Goal: Task Accomplishment & Management: Use online tool/utility

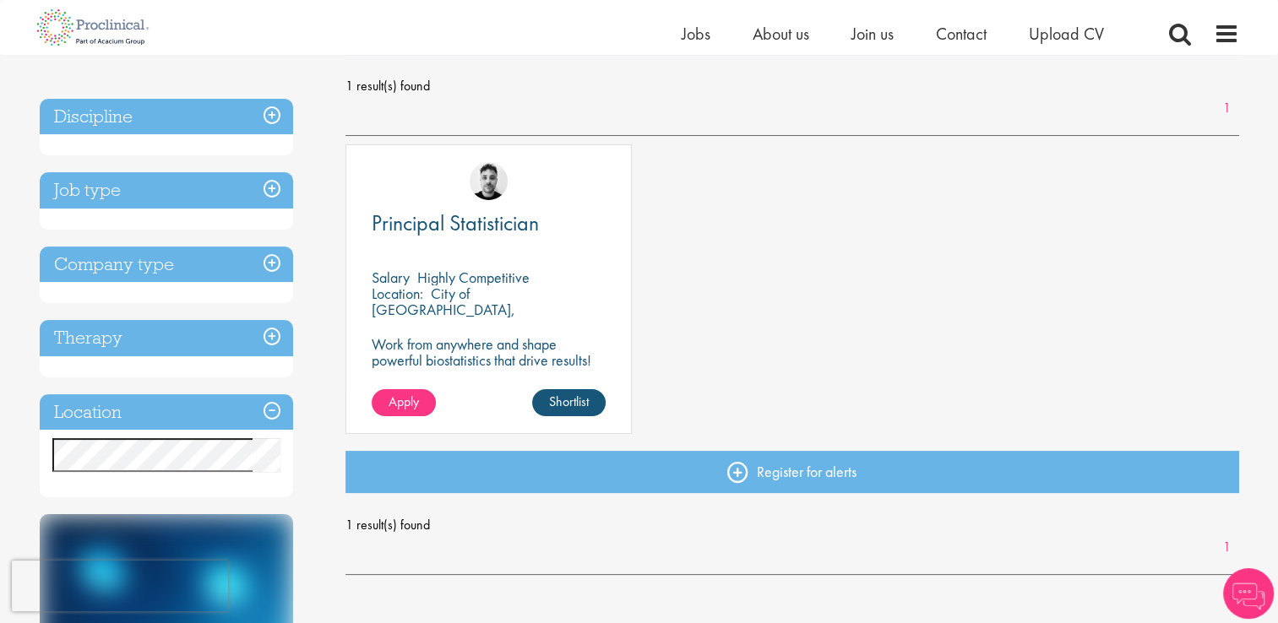
scroll to position [331, 0]
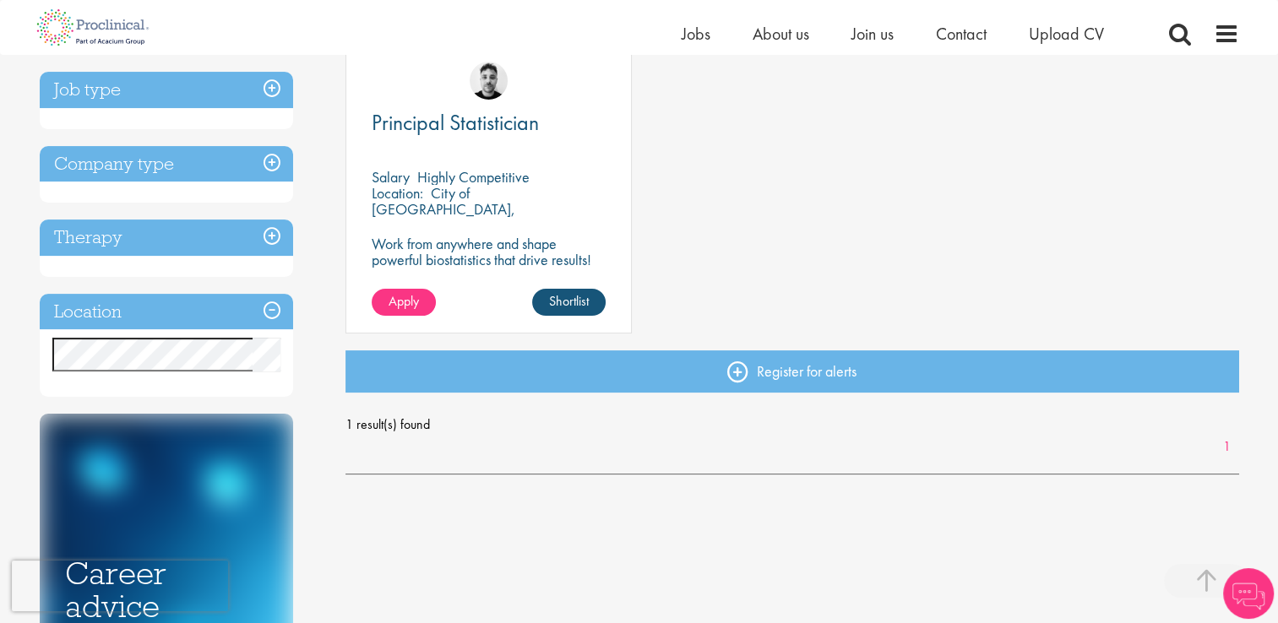
click at [412, 422] on span "1 result(s) found" at bounding box center [793, 424] width 894 height 25
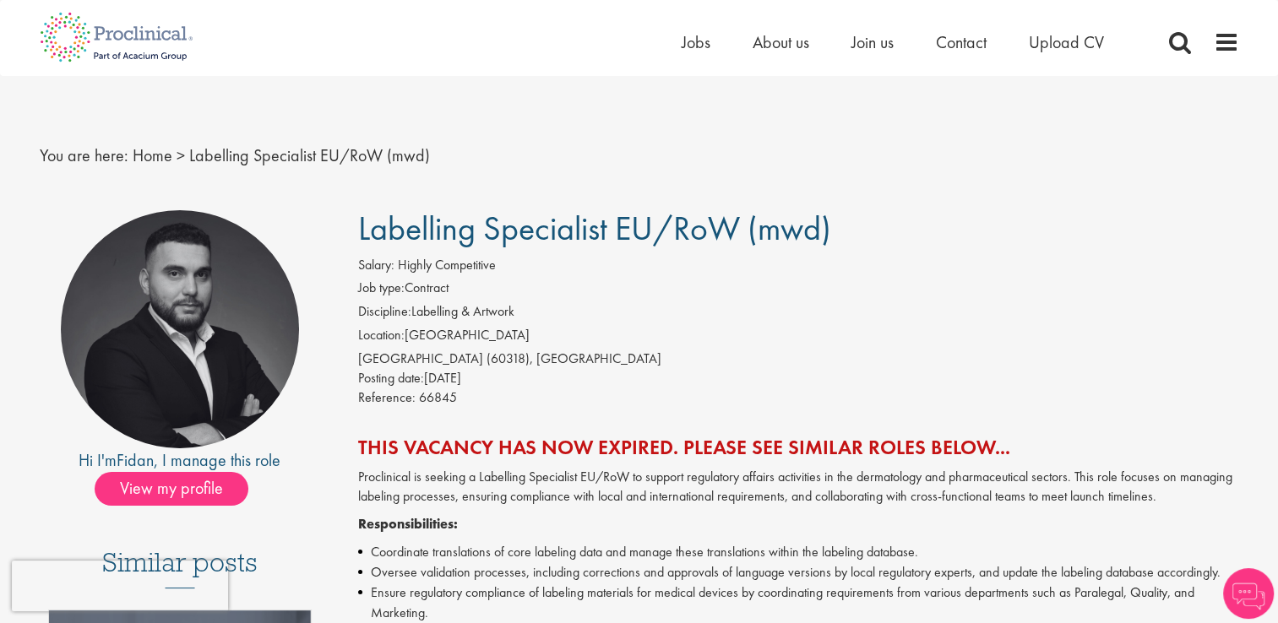
click at [668, 319] on li "Discipline: Labelling & Artwork" at bounding box center [798, 314] width 881 height 24
click at [700, 33] on span "Jobs" at bounding box center [696, 42] width 29 height 22
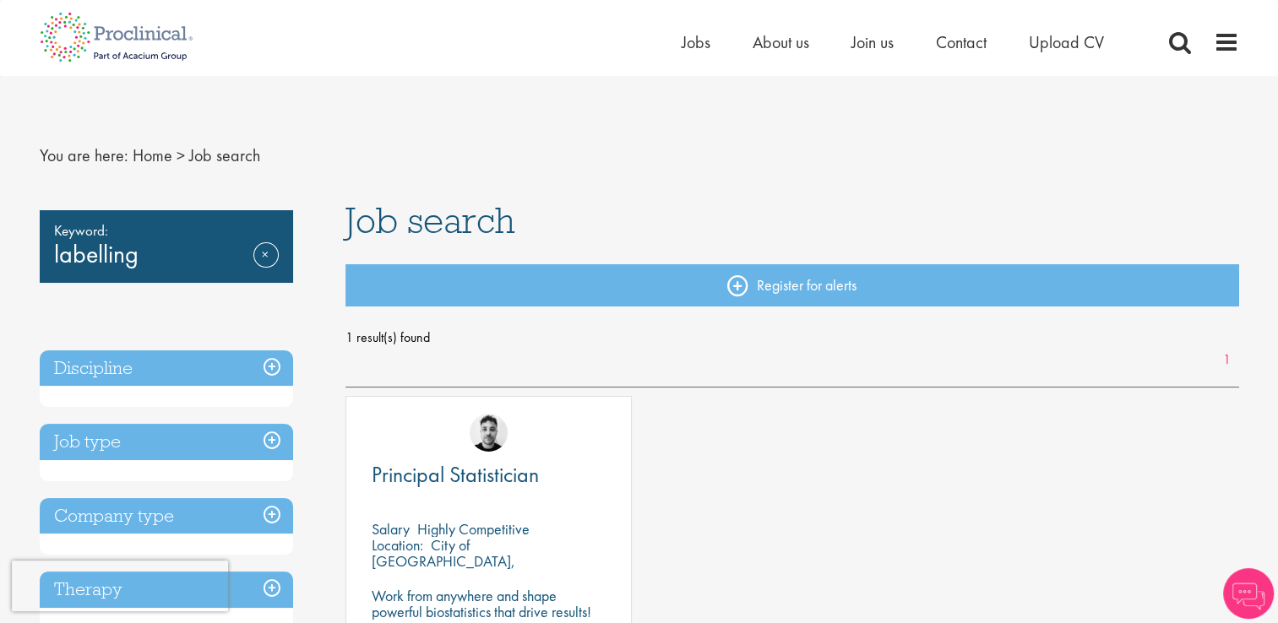
click at [744, 434] on div "Principal Statistician Salary Highly Competitive Location: City of London, Engl…" at bounding box center [792, 549] width 911 height 307
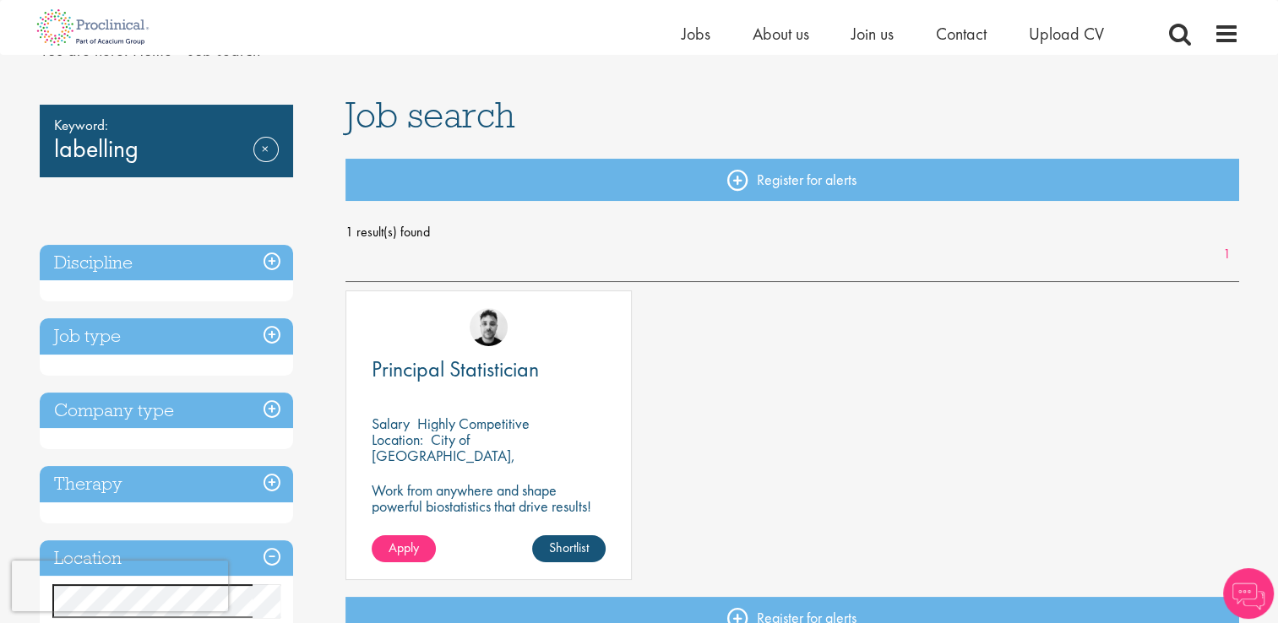
scroll to position [135, 0]
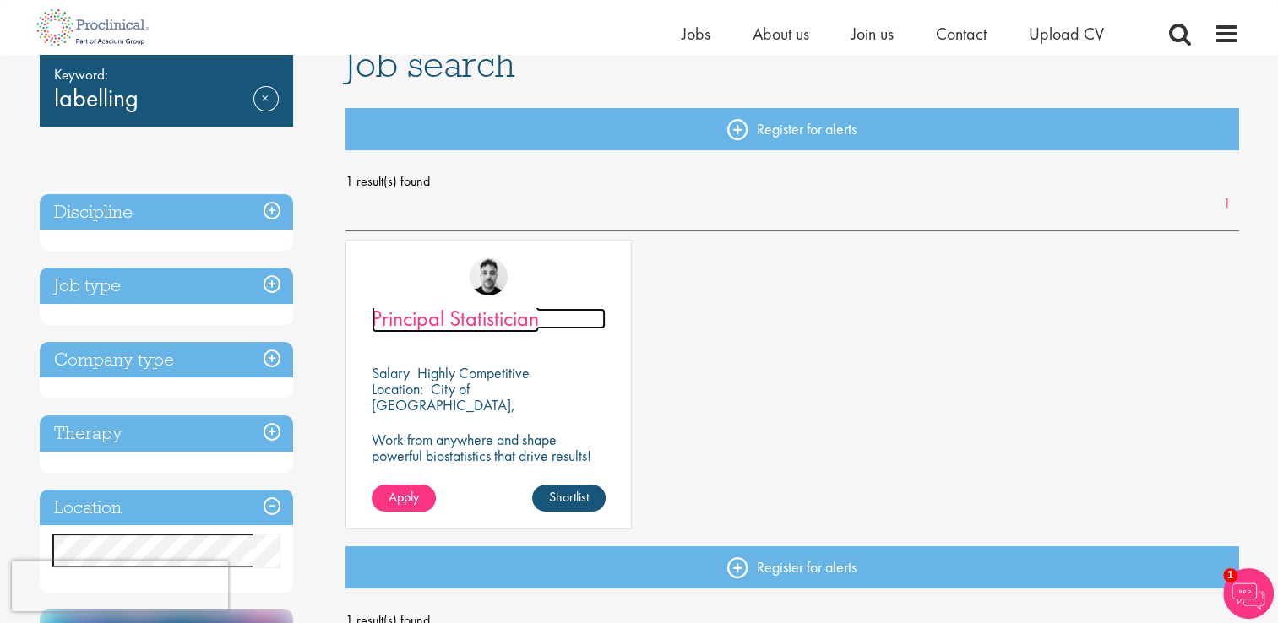
click at [438, 319] on span "Principal Statistician" at bounding box center [455, 318] width 167 height 29
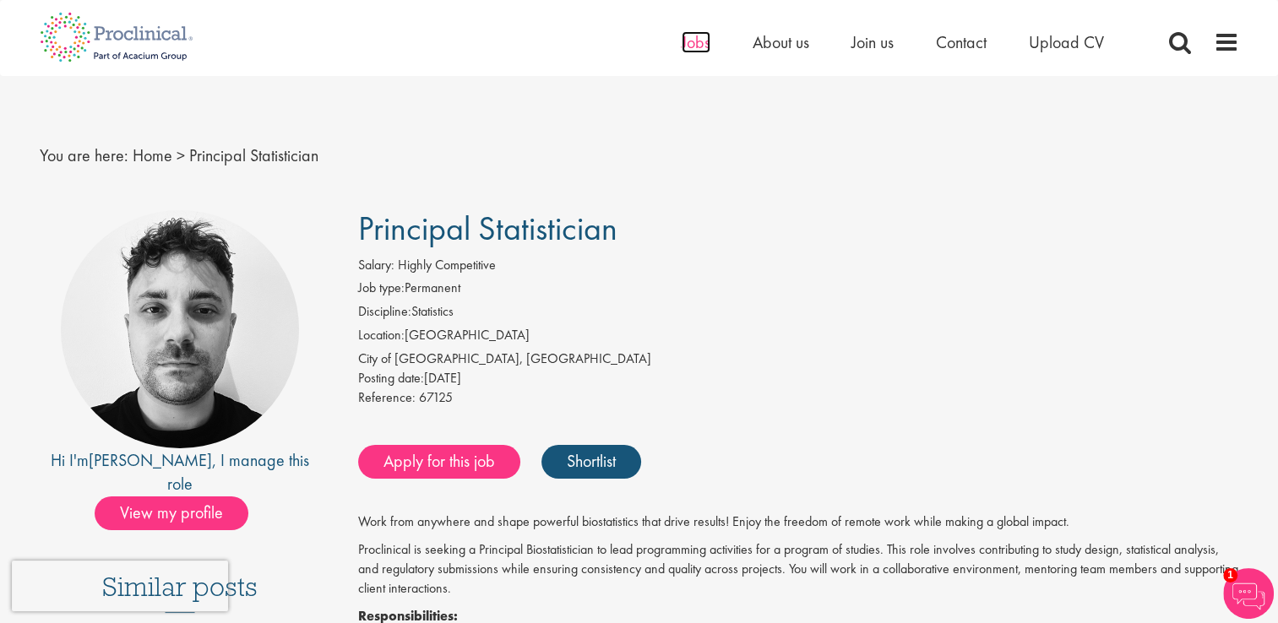
click at [706, 45] on span "Jobs" at bounding box center [696, 42] width 29 height 22
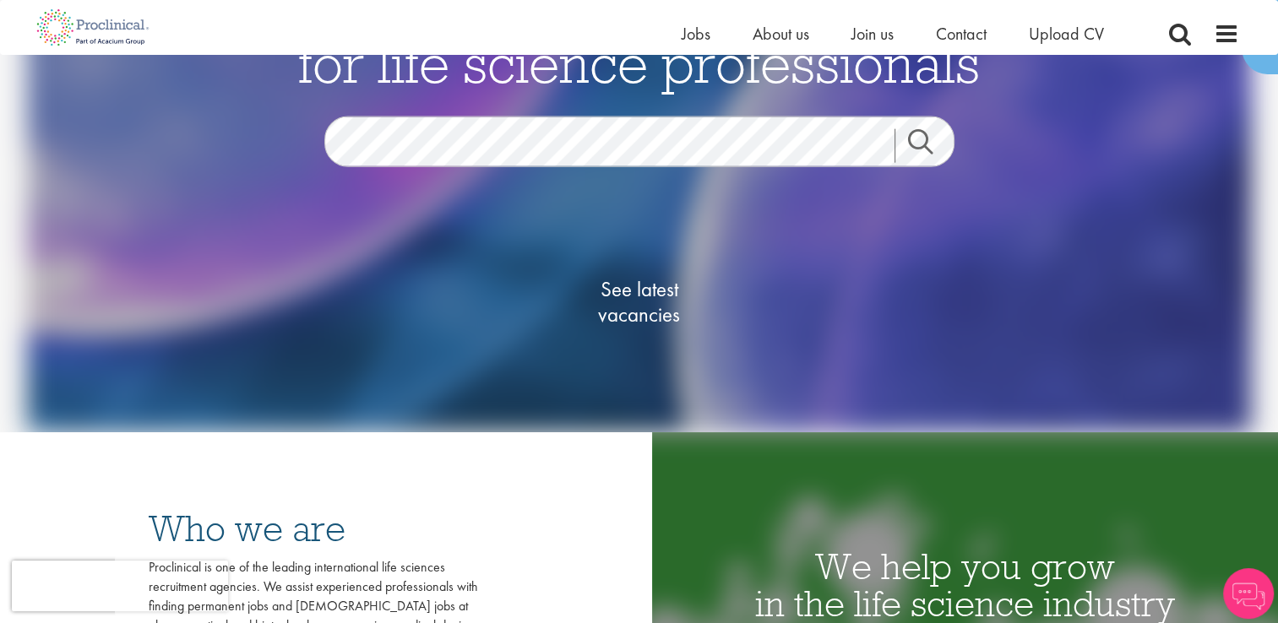
scroll to position [135, 0]
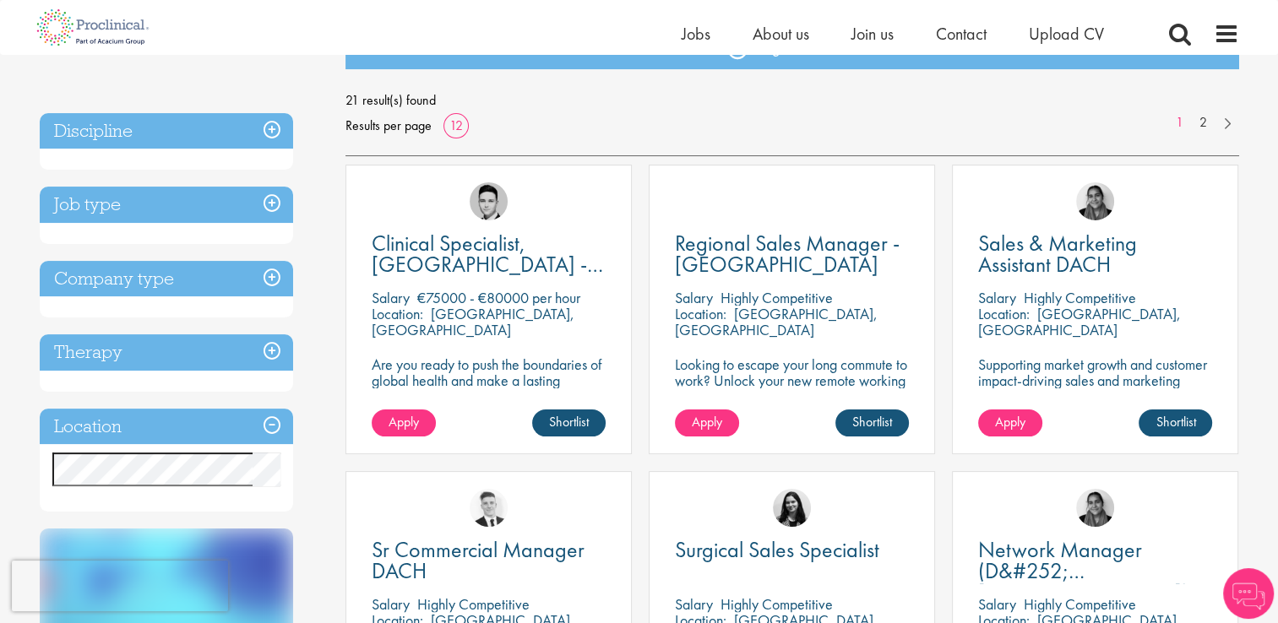
scroll to position [270, 0]
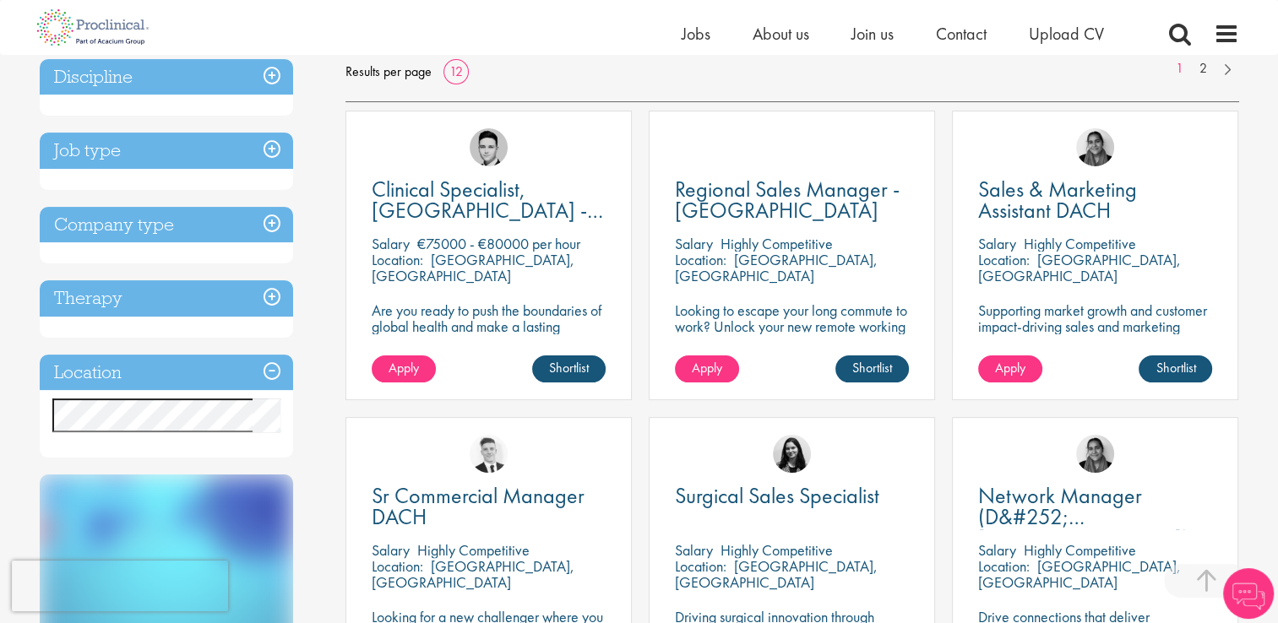
click at [245, 365] on h3 "Location" at bounding box center [166, 373] width 253 height 36
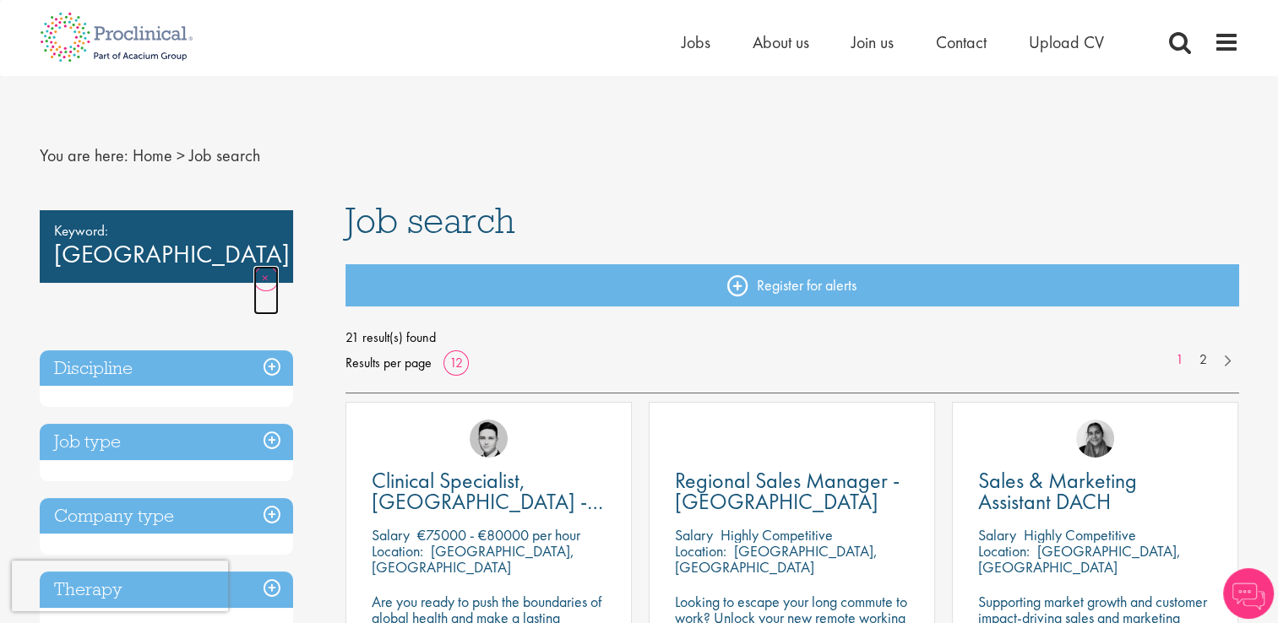
click at [264, 266] on link "Remove" at bounding box center [265, 290] width 25 height 49
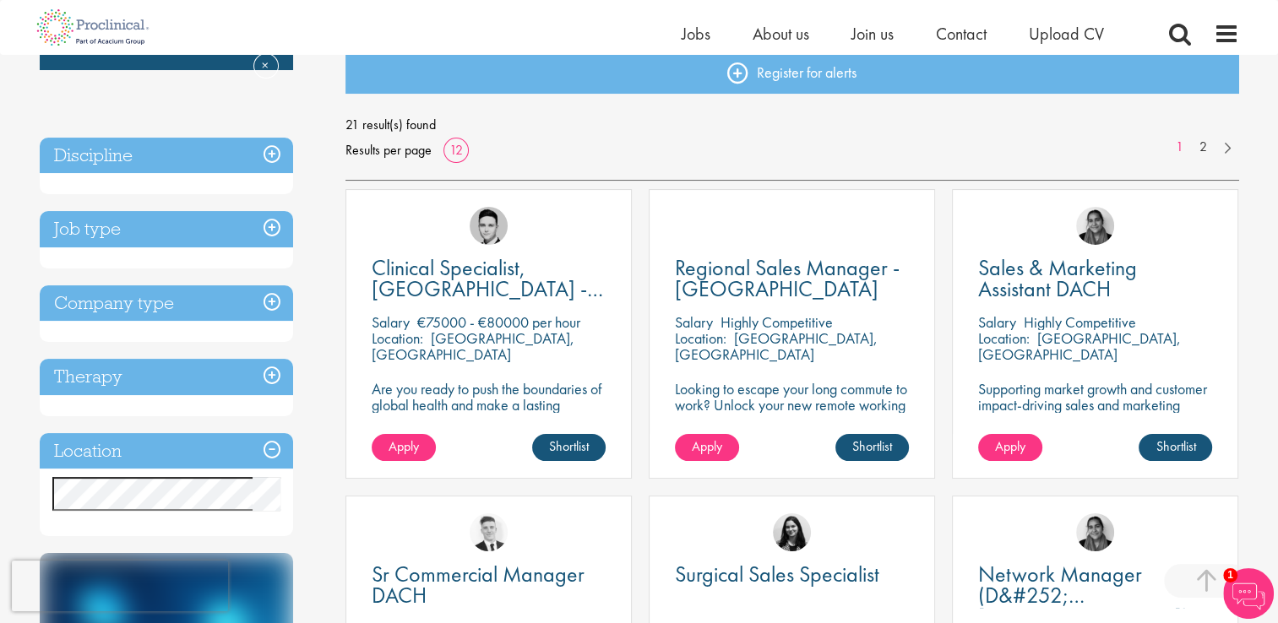
scroll to position [372, 0]
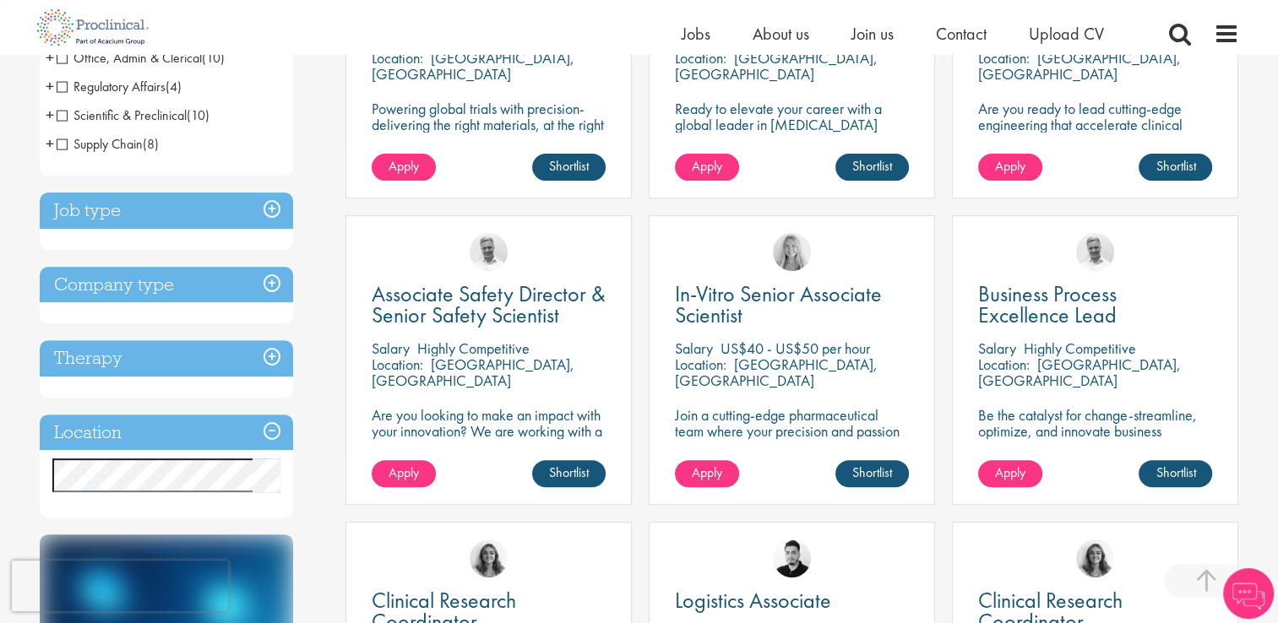
scroll to position [473, 0]
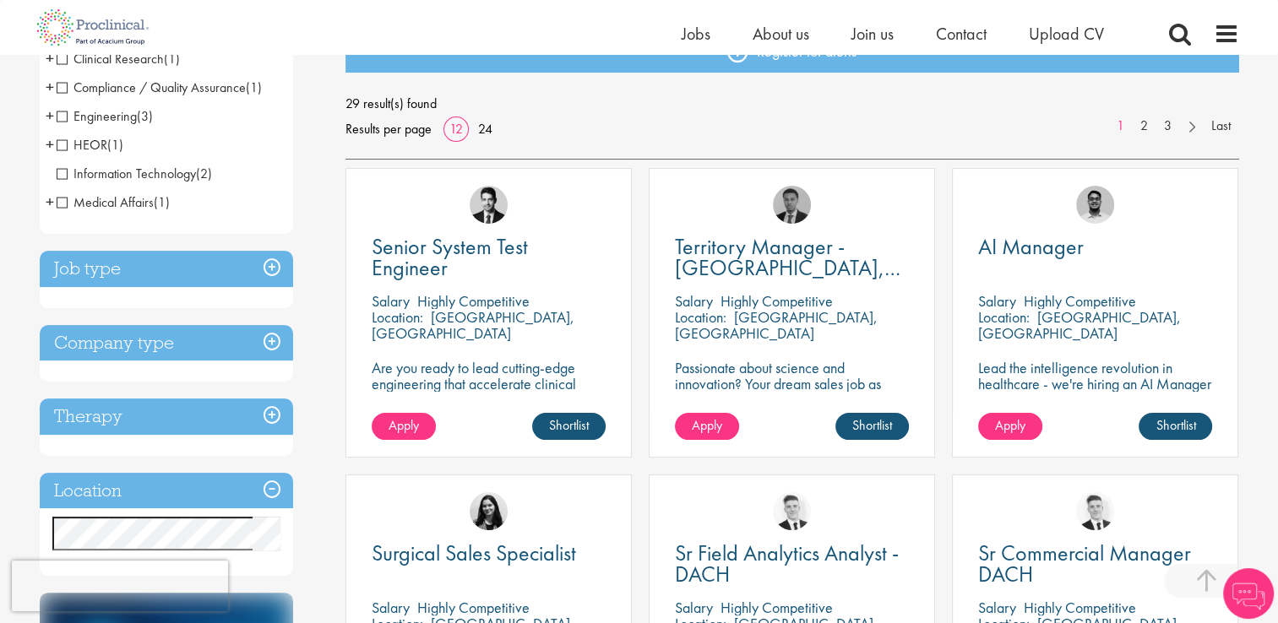
scroll to position [304, 0]
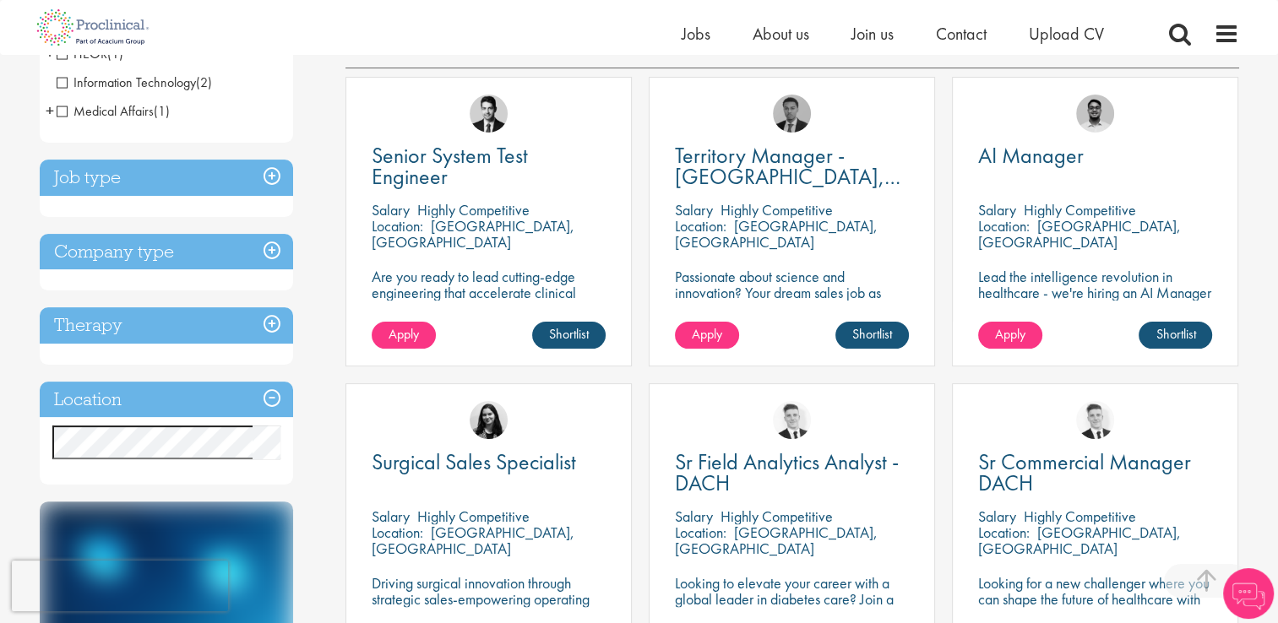
click at [268, 171] on h3 "Job type" at bounding box center [166, 178] width 253 height 36
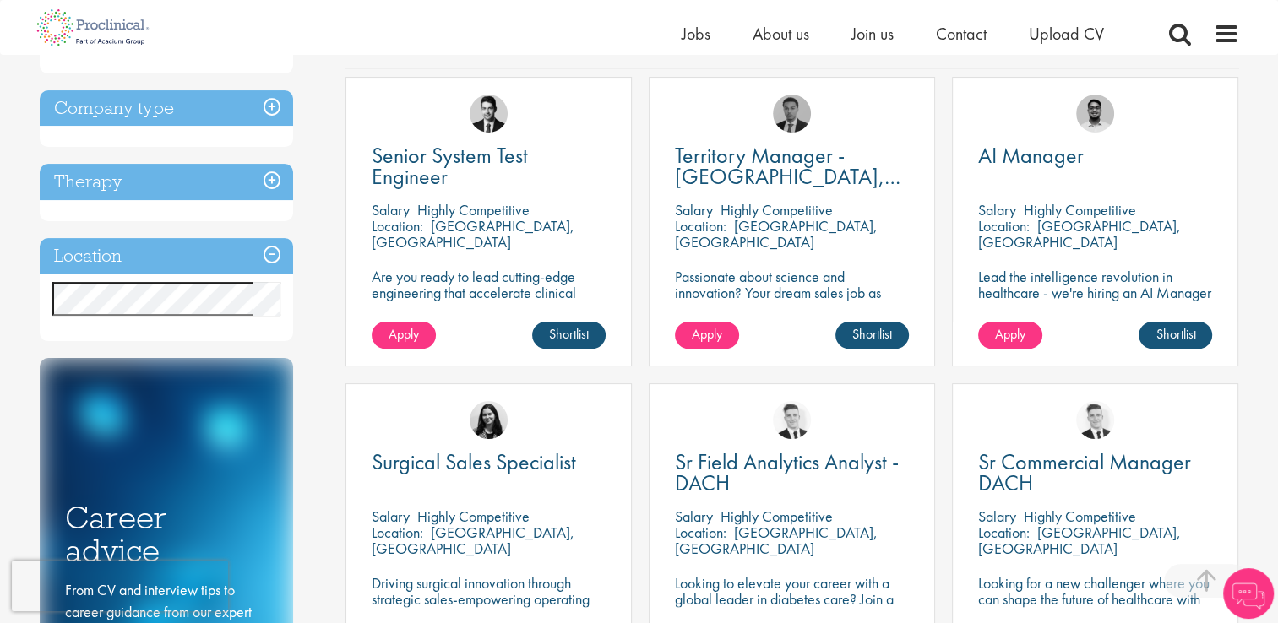
click at [324, 184] on div "Discipline Business Development (20) - + Licensing (1) Sales (11) Commercial Op…" at bounding box center [180, 339] width 307 height 924
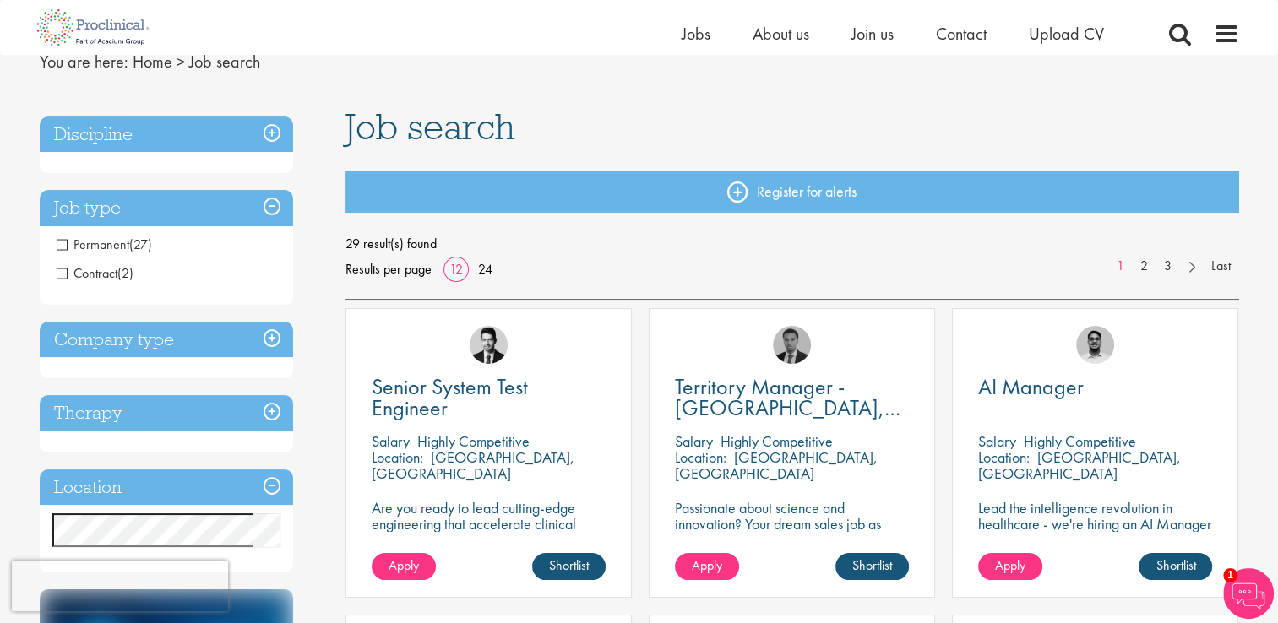
scroll to position [68, 0]
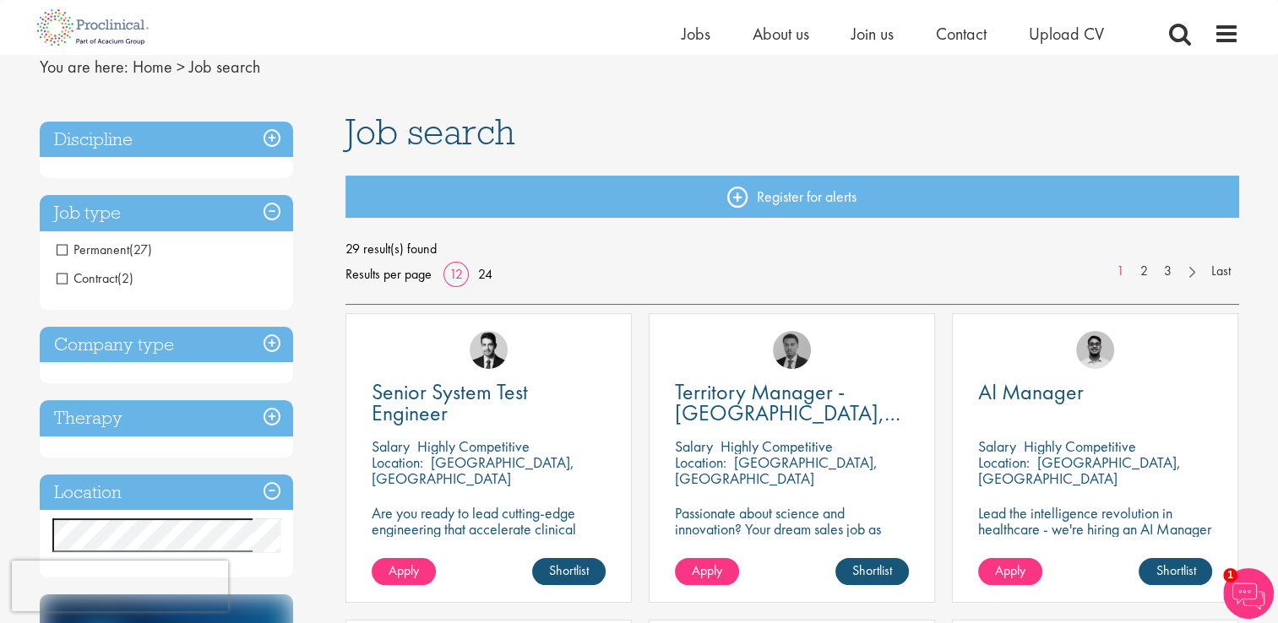
click at [60, 250] on span "Permanent" at bounding box center [93, 250] width 73 height 18
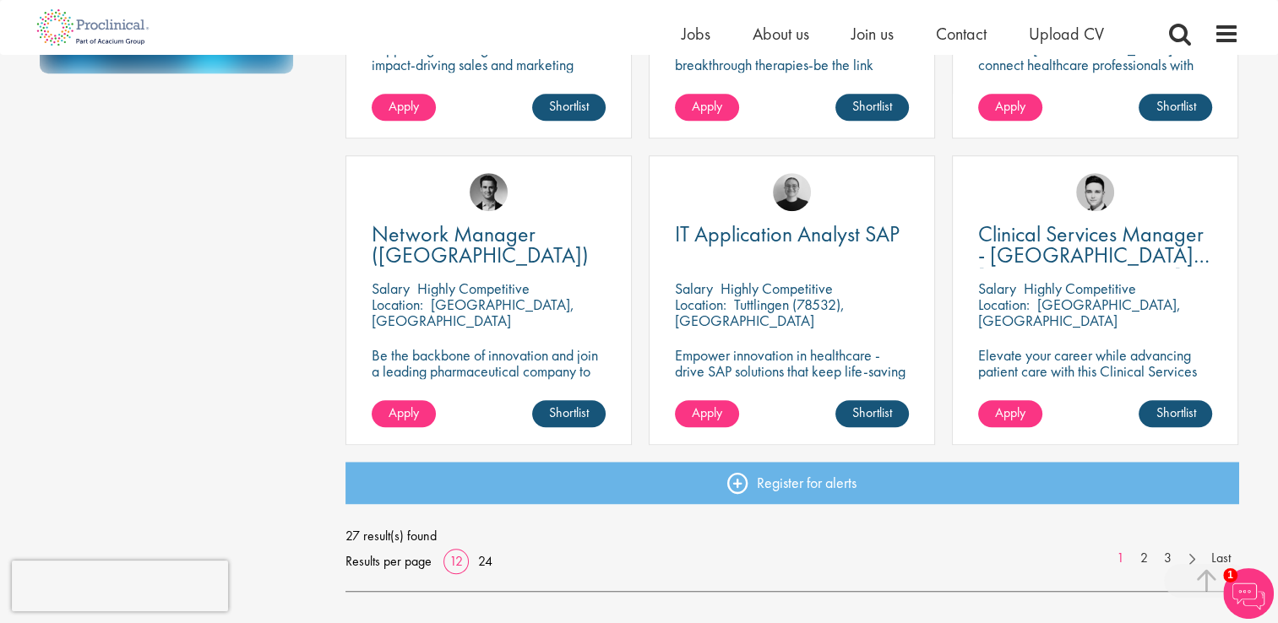
scroll to position [1149, 0]
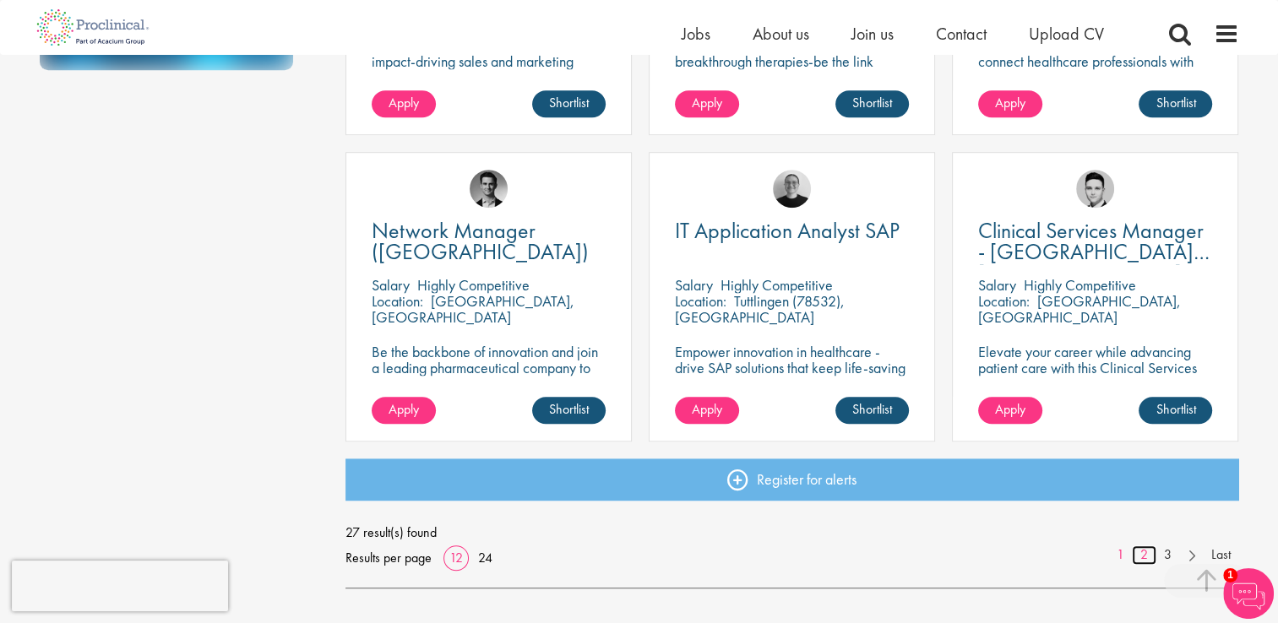
click at [1143, 553] on link "2" at bounding box center [1144, 555] width 24 height 19
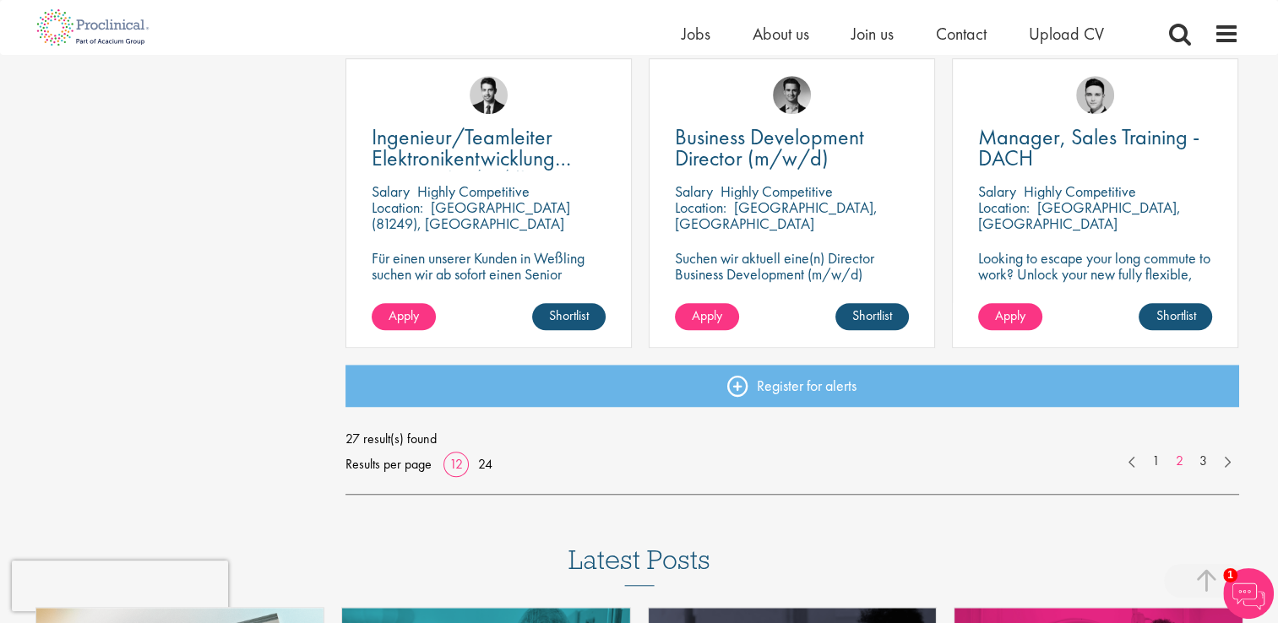
scroll to position [1250, 0]
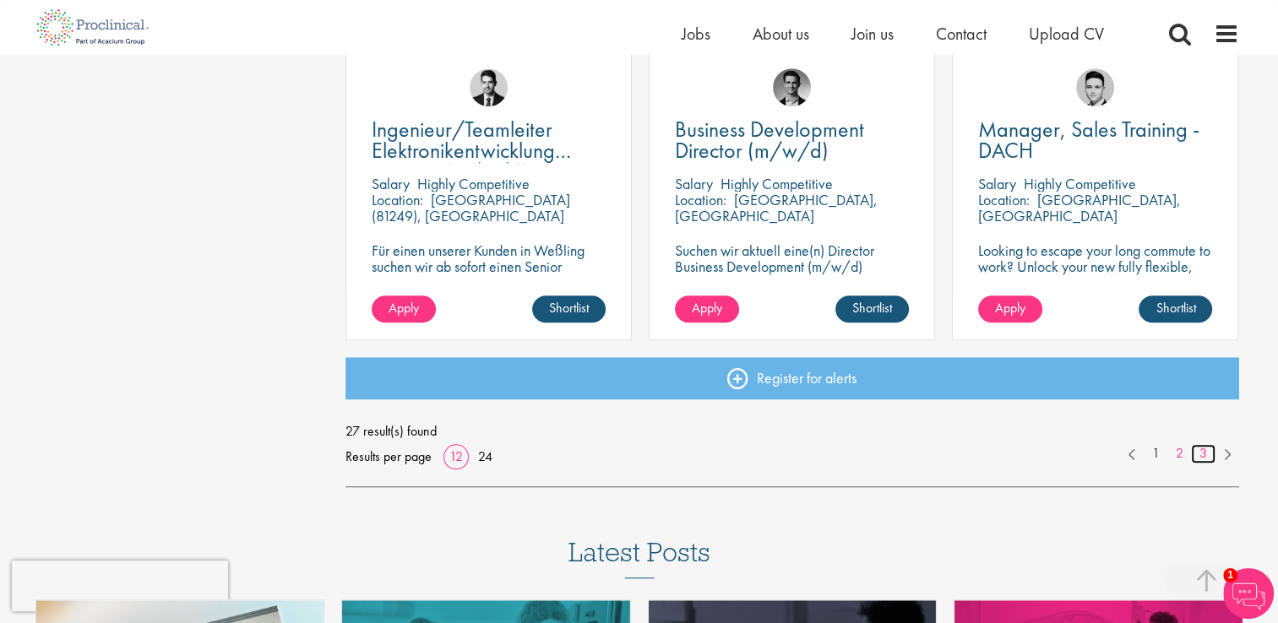
click at [1206, 451] on link "3" at bounding box center [1203, 453] width 24 height 19
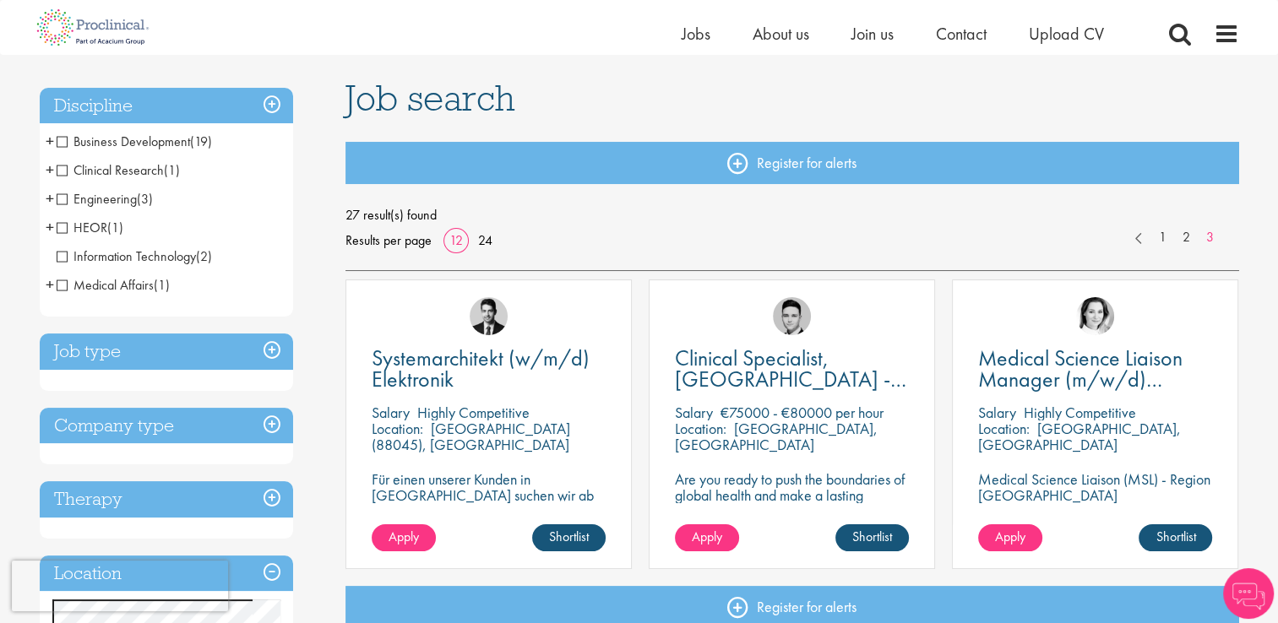
scroll to position [135, 0]
